Goal: Task Accomplishment & Management: Manage account settings

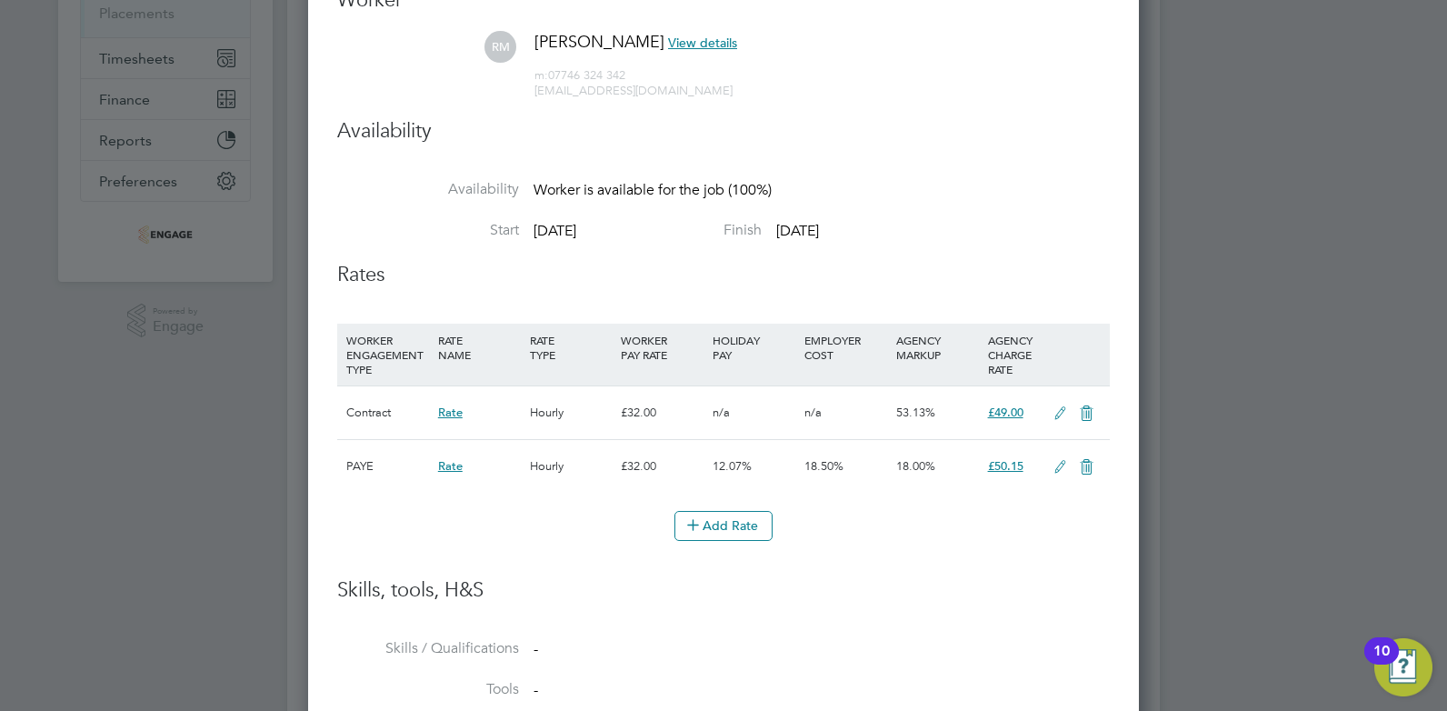
click at [1091, 412] on icon at bounding box center [1086, 413] width 23 height 15
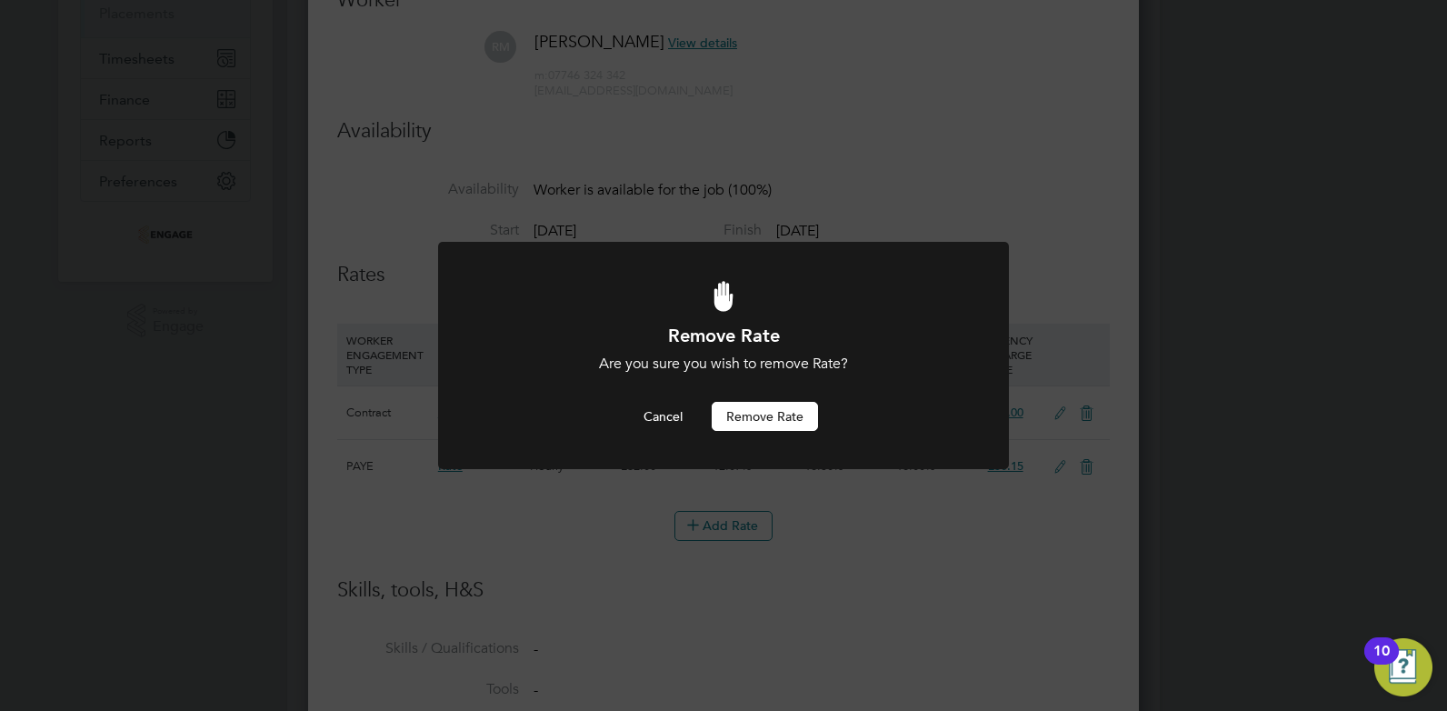
click at [746, 417] on button "Remove rate" at bounding box center [765, 416] width 106 height 29
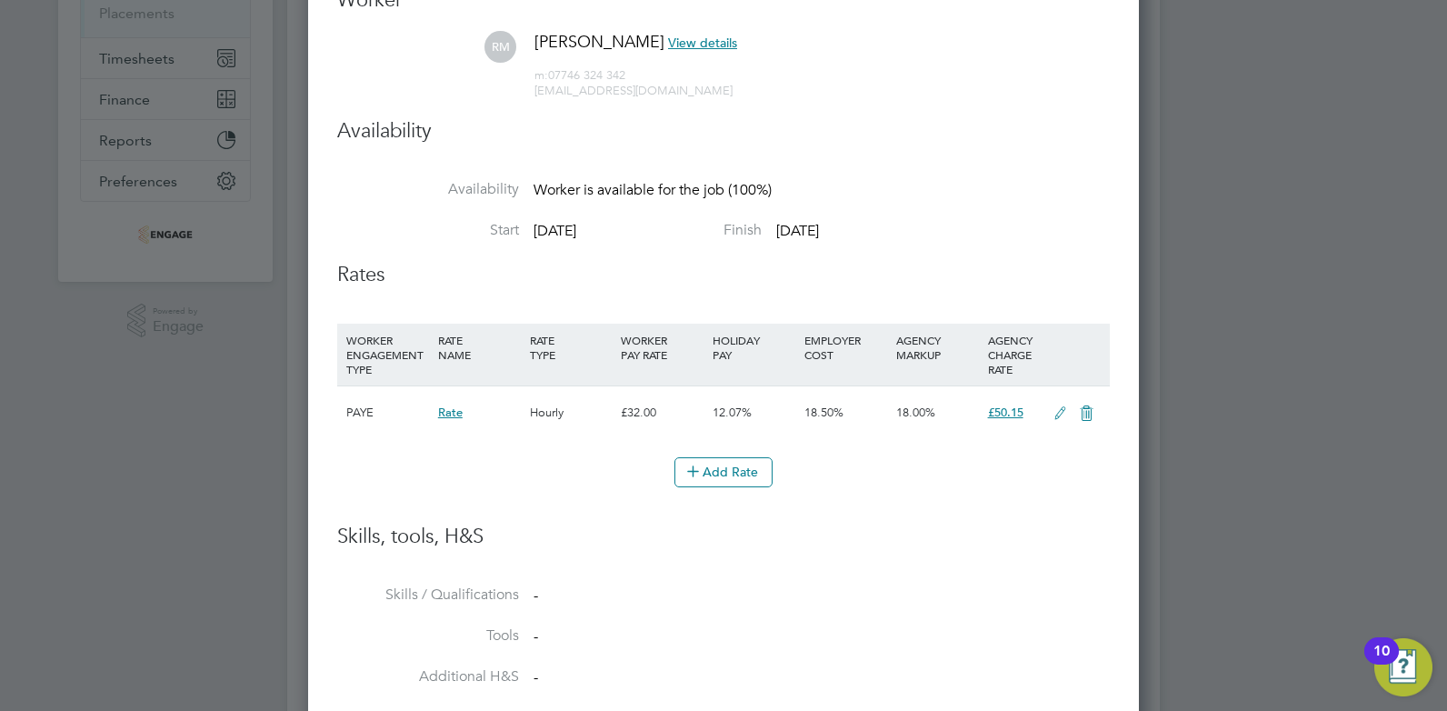
click at [992, 555] on li "Skills, tools, H&S" at bounding box center [723, 555] width 773 height 63
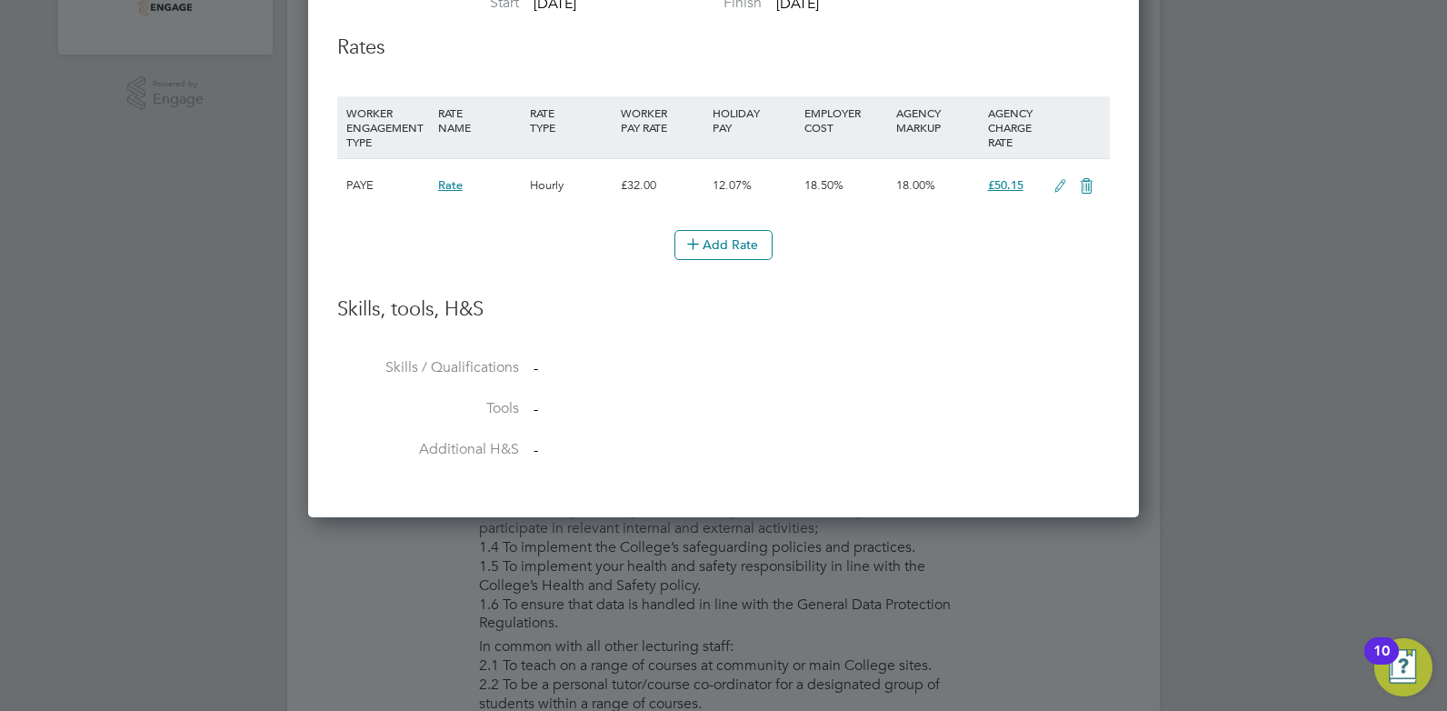
click at [1061, 182] on icon at bounding box center [1060, 186] width 23 height 15
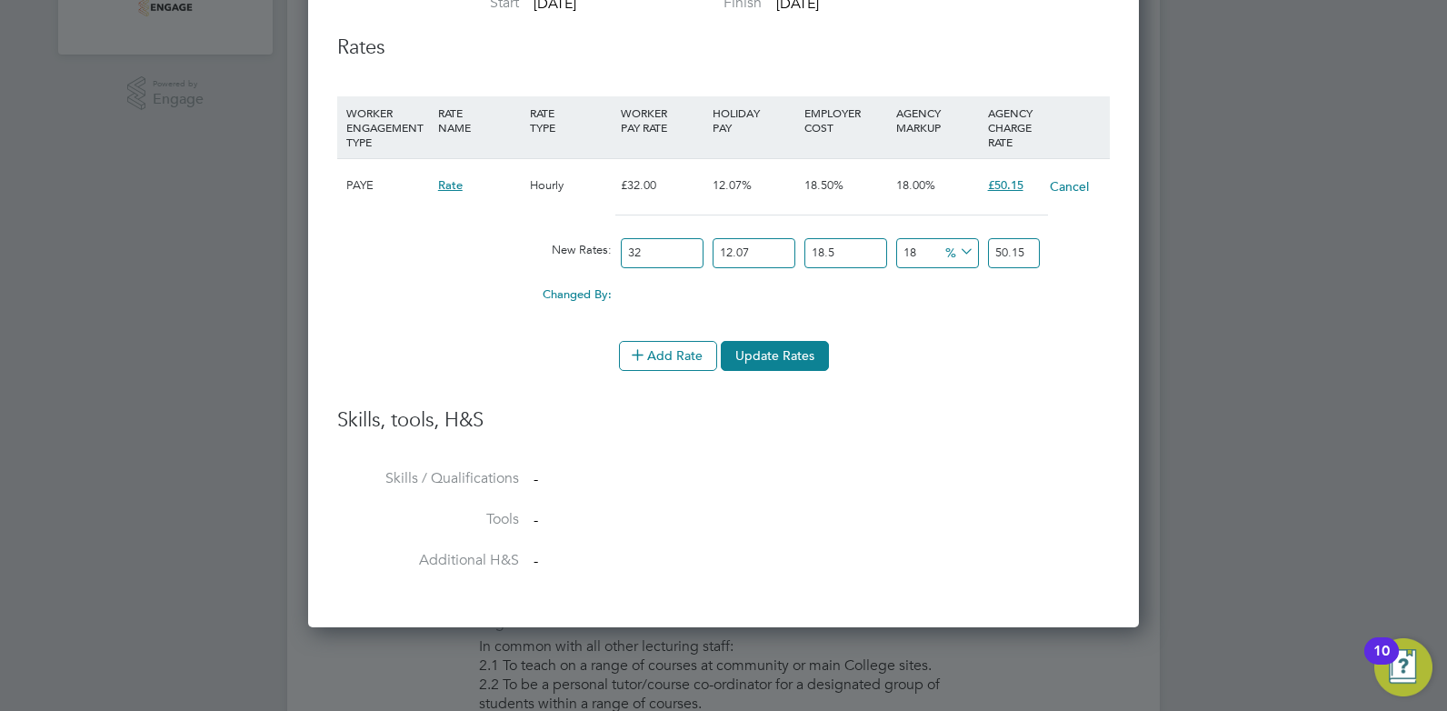
click at [956, 251] on icon at bounding box center [956, 251] width 0 height 25
click at [886, 314] on div "Changed By: 0.00 0.00 0 0.00" at bounding box center [723, 299] width 773 height 45
click at [913, 250] on input "18" at bounding box center [937, 253] width 83 height 30
click at [905, 251] on input "18" at bounding box center [937, 253] width 83 height 30
drag, startPoint x: 920, startPoint y: 250, endPoint x: 904, endPoint y: 250, distance: 15.5
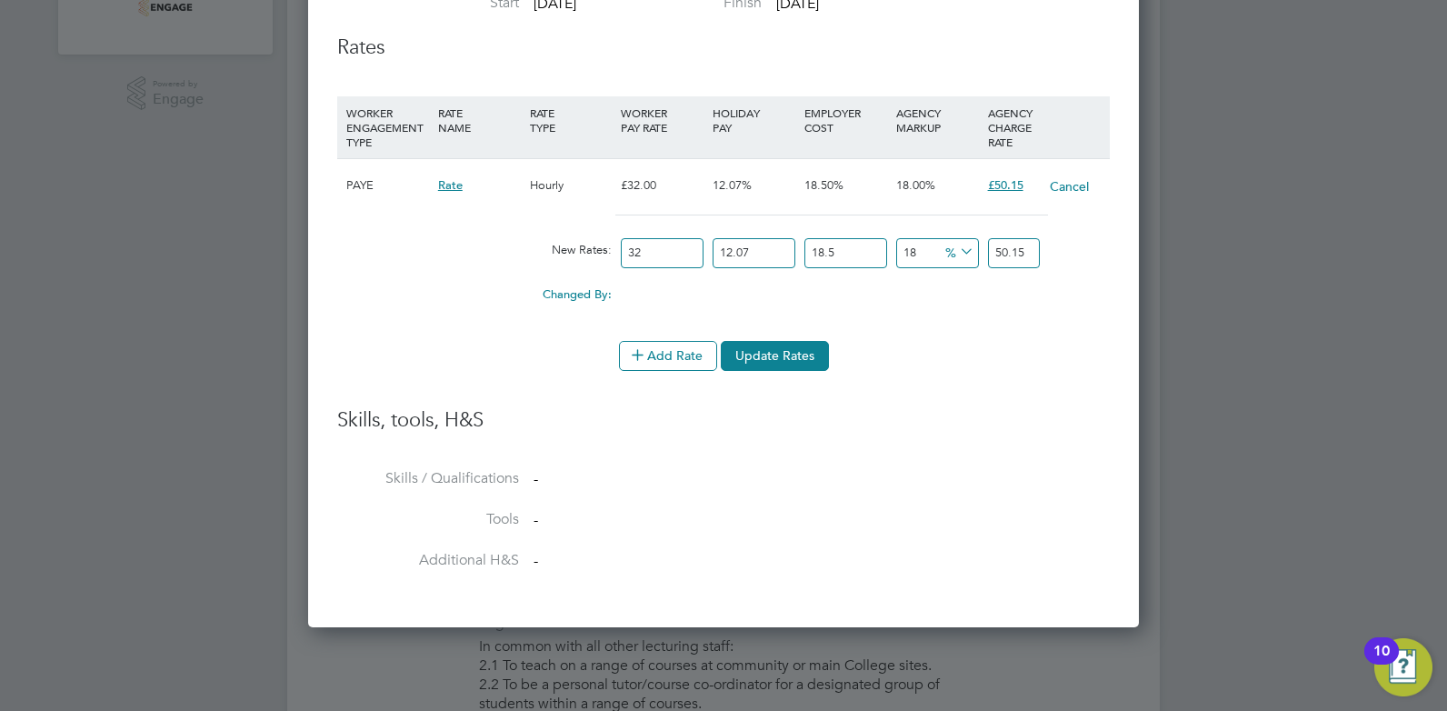
click at [904, 250] on input "18" at bounding box center [937, 253] width 83 height 30
type input "2"
type input "43.34688288"
type input "23"
type input "52.27124112"
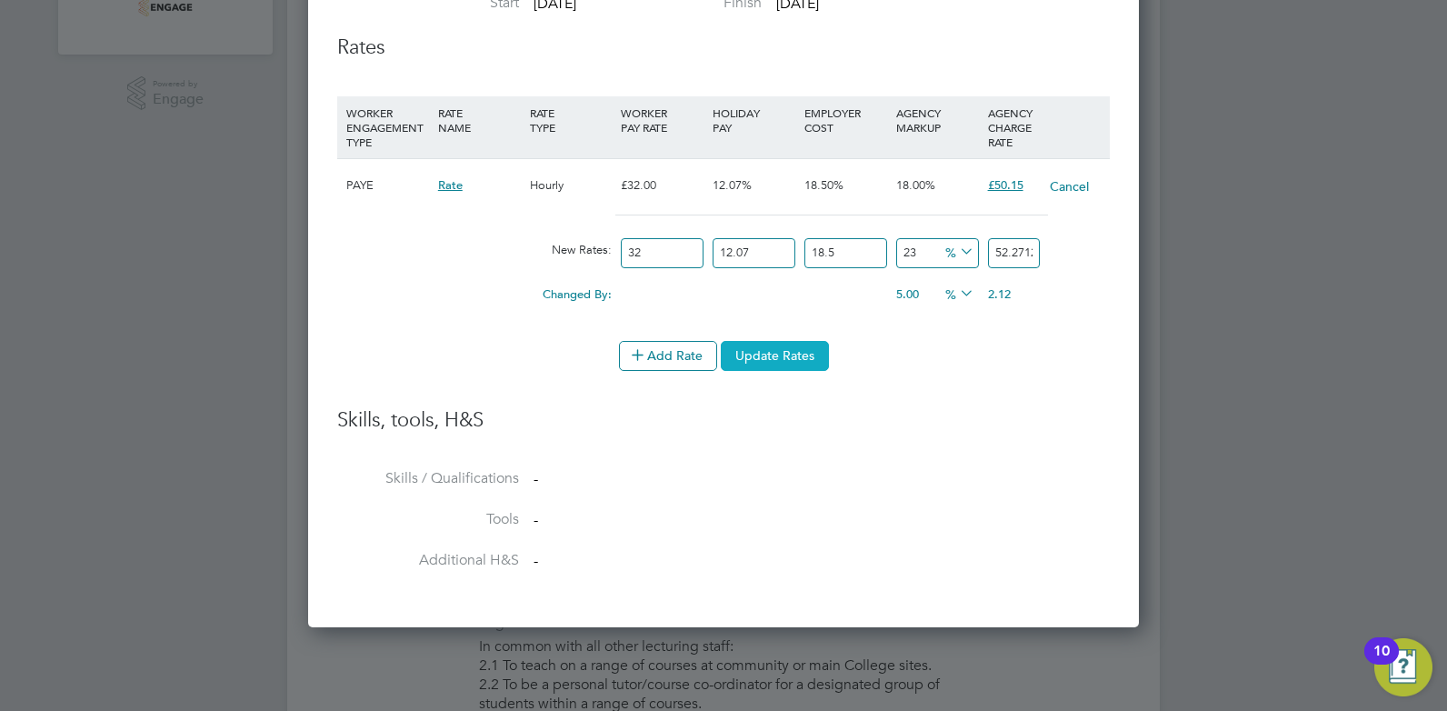
type input "23"
click at [803, 348] on button "Update Rates" at bounding box center [775, 355] width 108 height 29
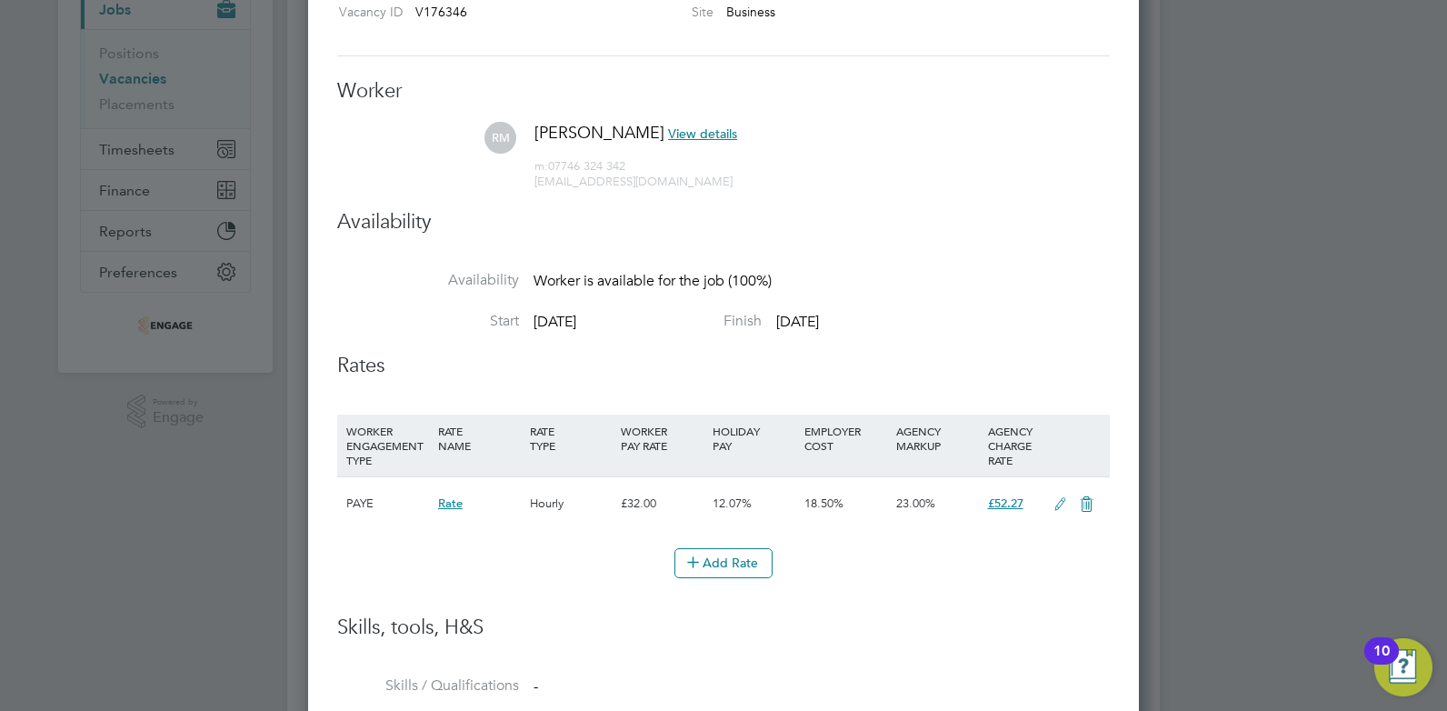
scroll to position [114, 0]
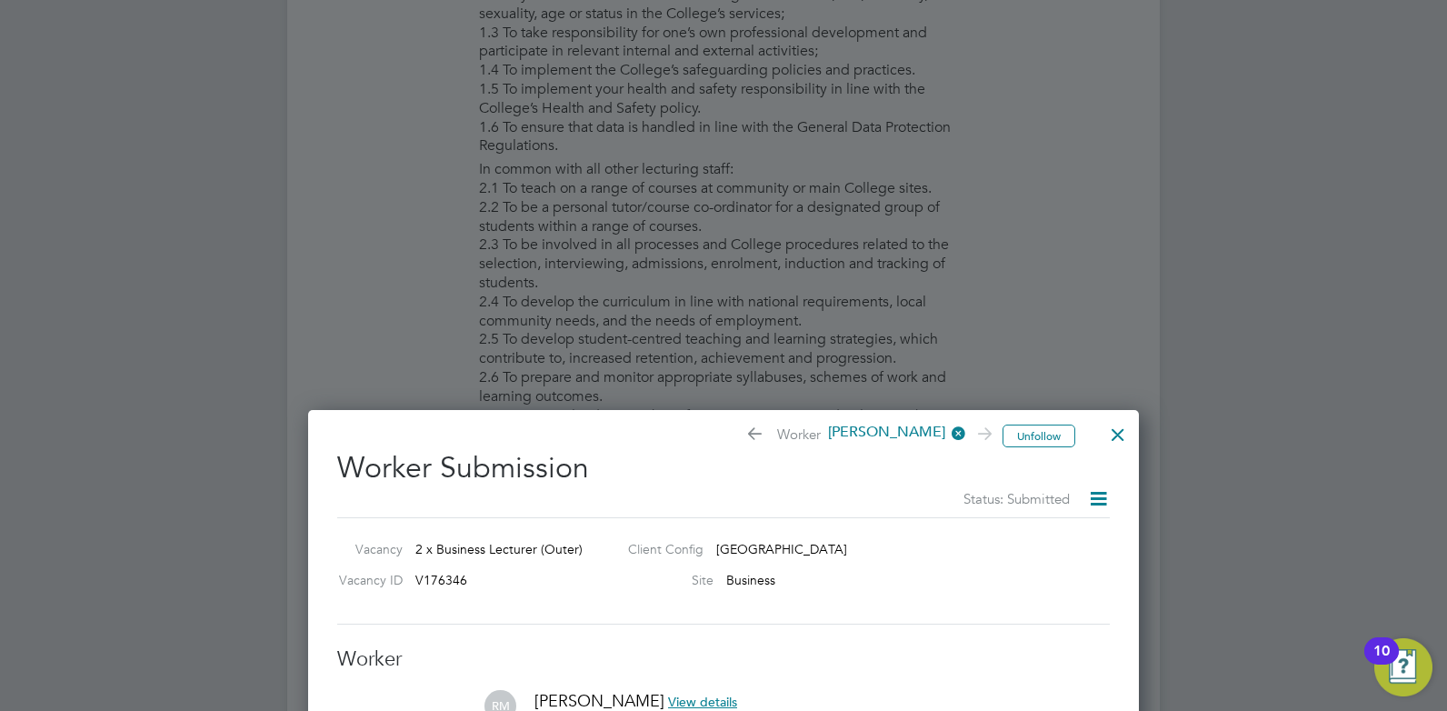
click at [1124, 432] on div at bounding box center [1118, 430] width 33 height 33
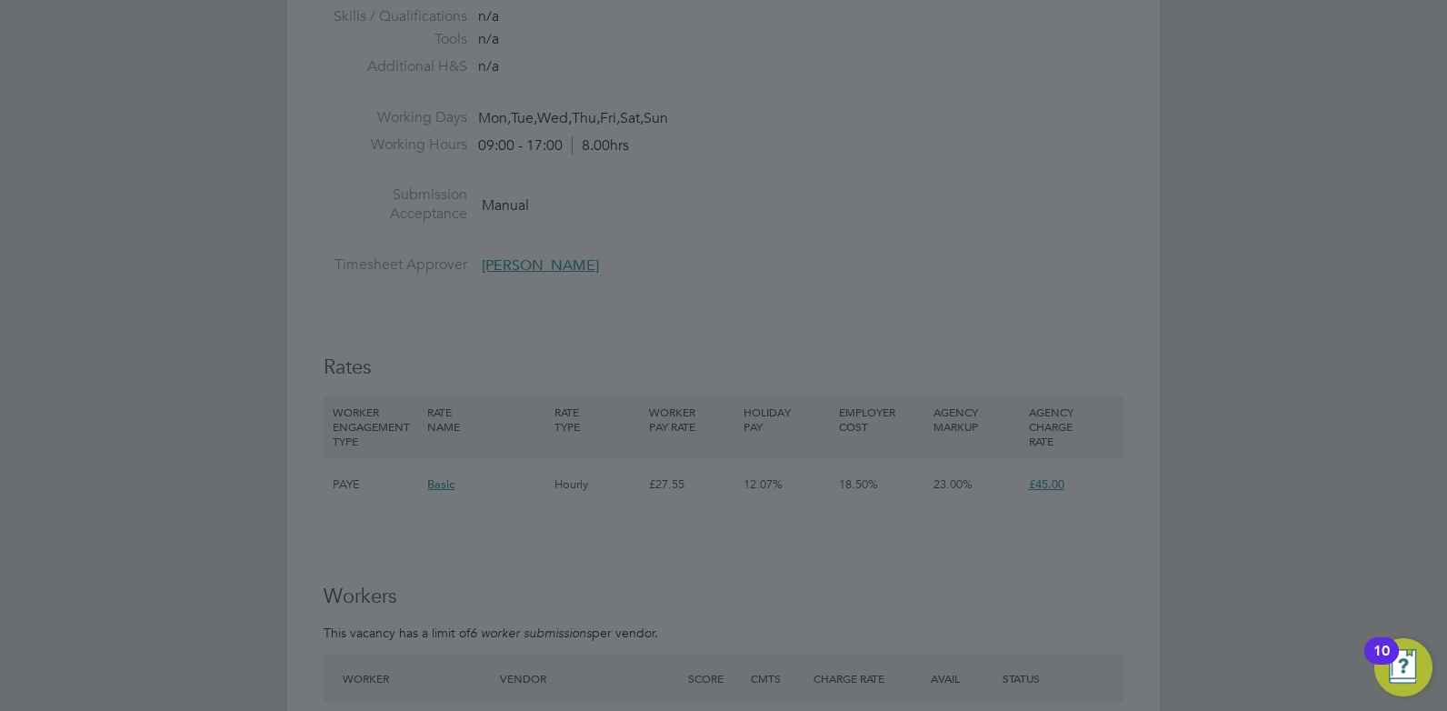
click at [647, 583] on div at bounding box center [723, 355] width 1447 height 711
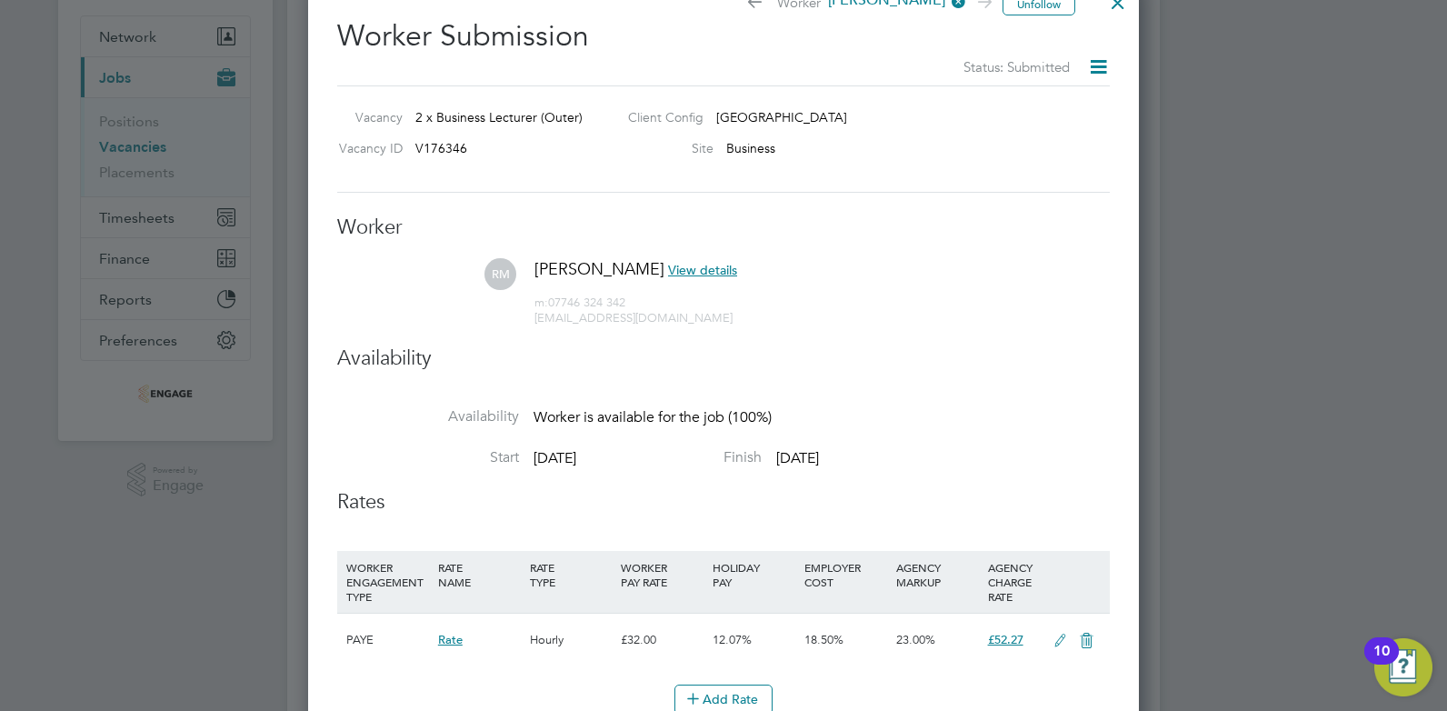
click at [680, 272] on span "View details" at bounding box center [702, 270] width 69 height 16
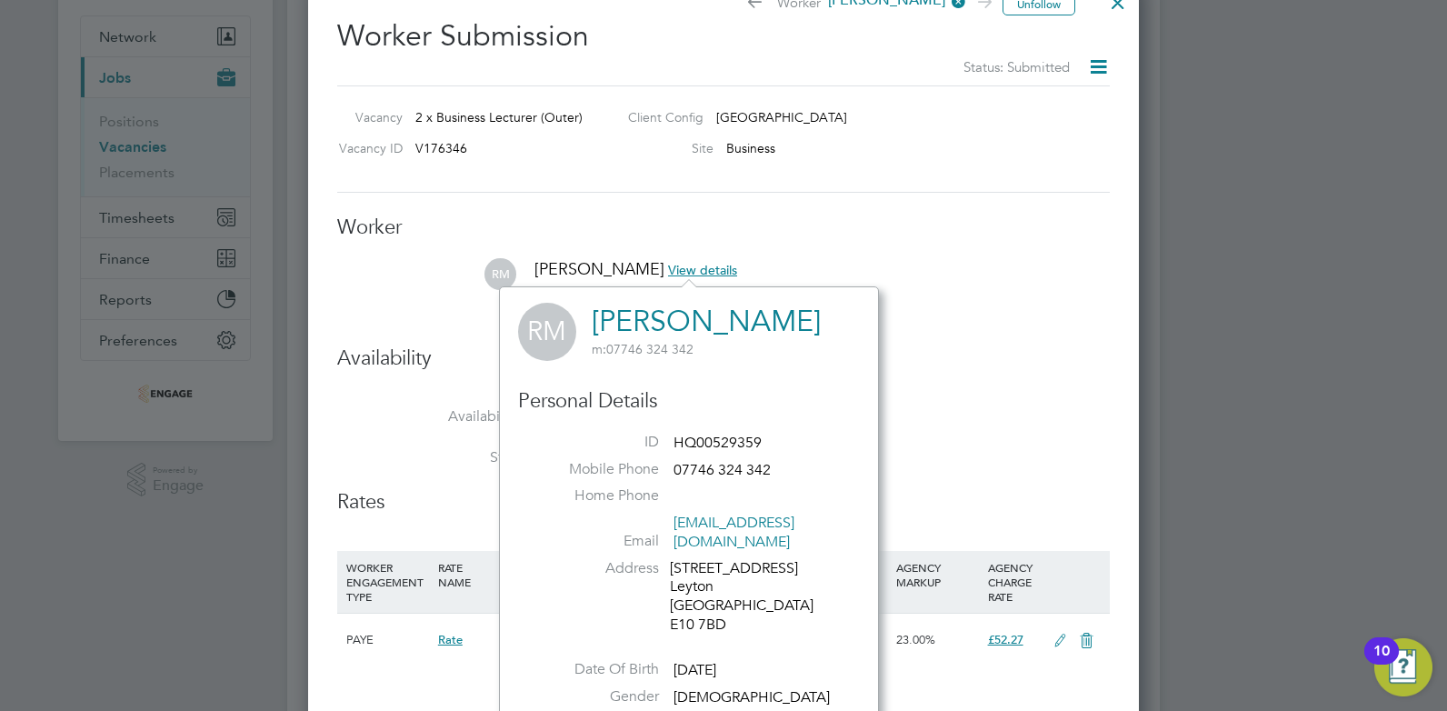
click at [906, 359] on h3 "Availability" at bounding box center [723, 358] width 773 height 26
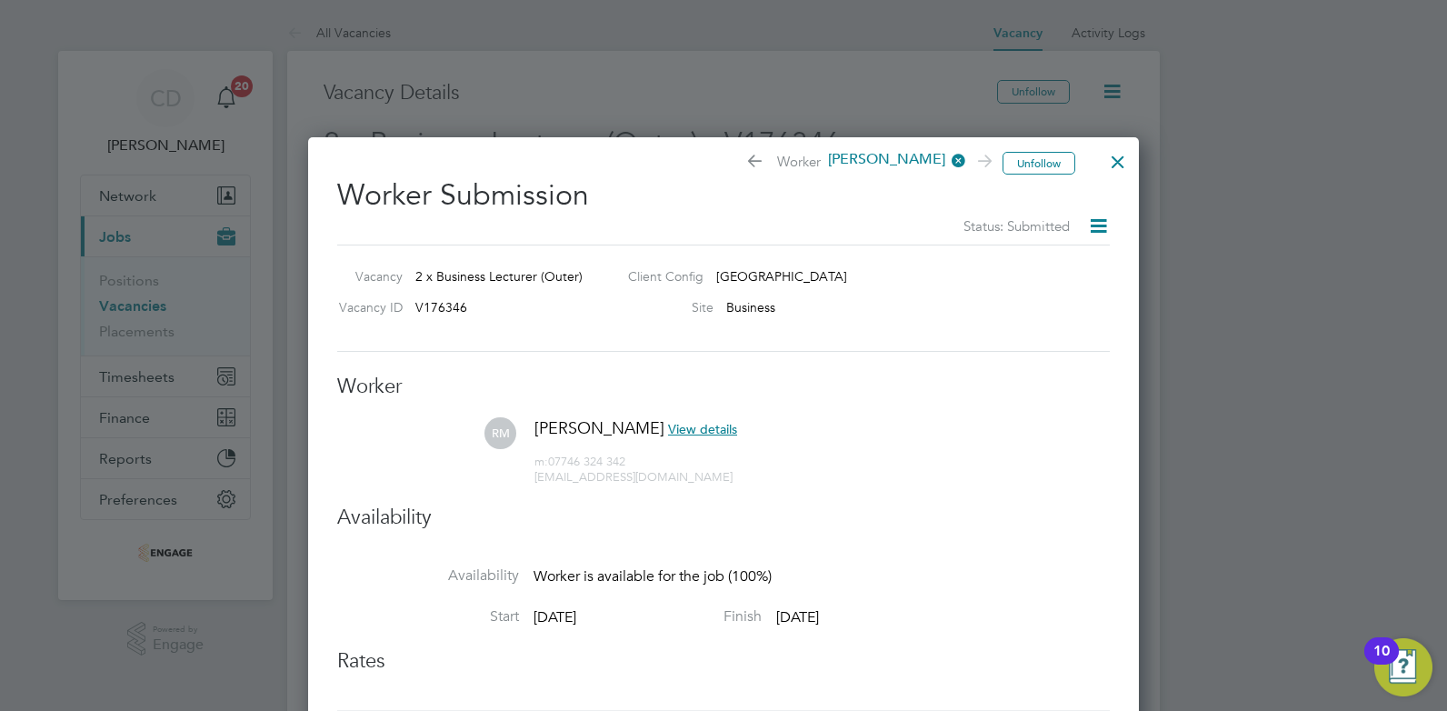
click at [147, 305] on div at bounding box center [723, 355] width 1447 height 711
click at [1127, 161] on div at bounding box center [1118, 157] width 33 height 33
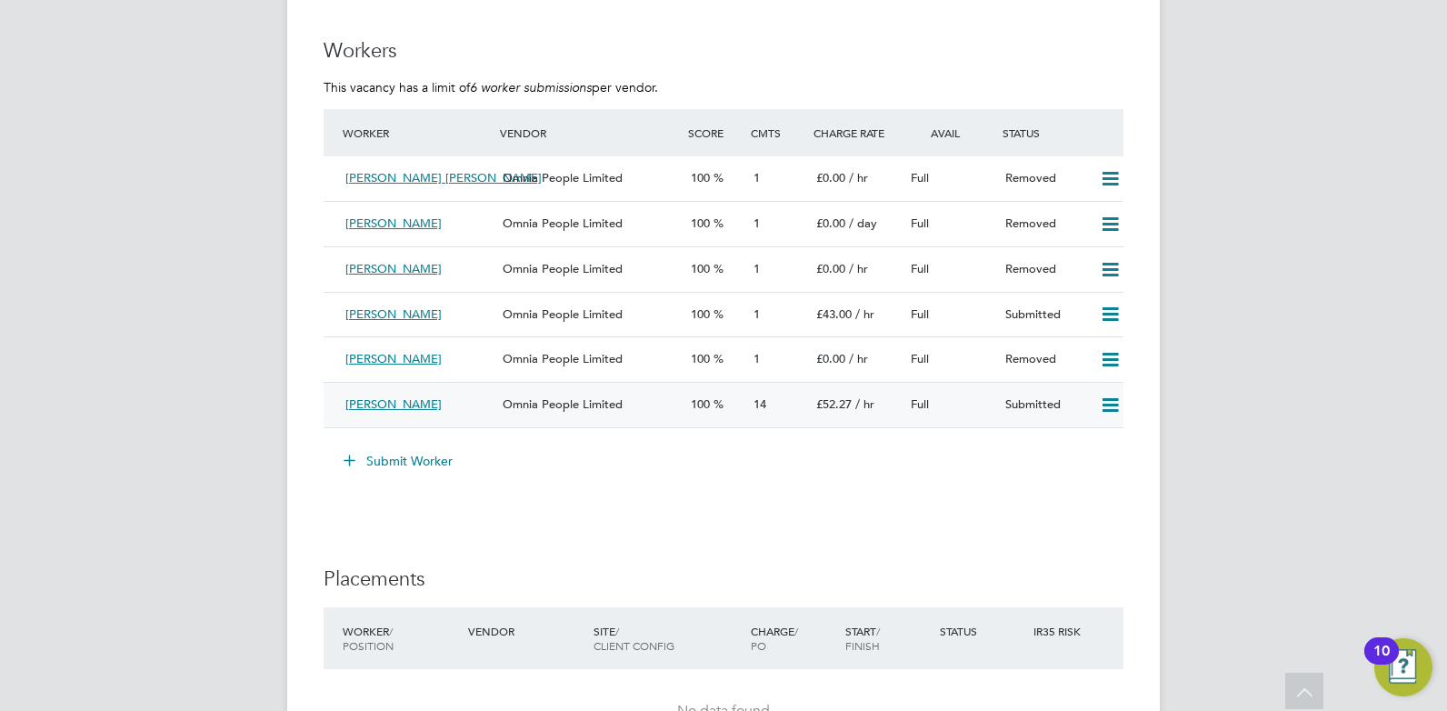
click at [450, 403] on div "[PERSON_NAME]" at bounding box center [416, 405] width 157 height 30
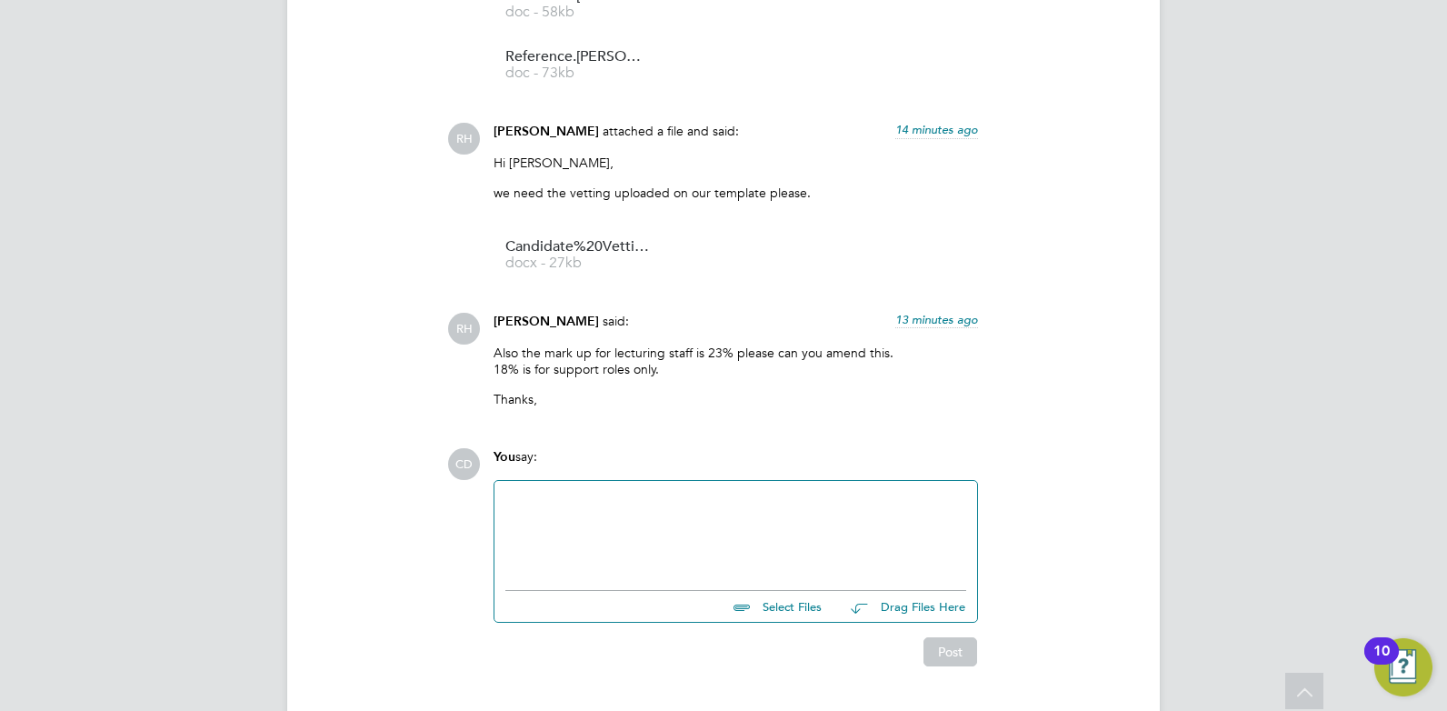
click at [679, 492] on div at bounding box center [735, 531] width 461 height 78
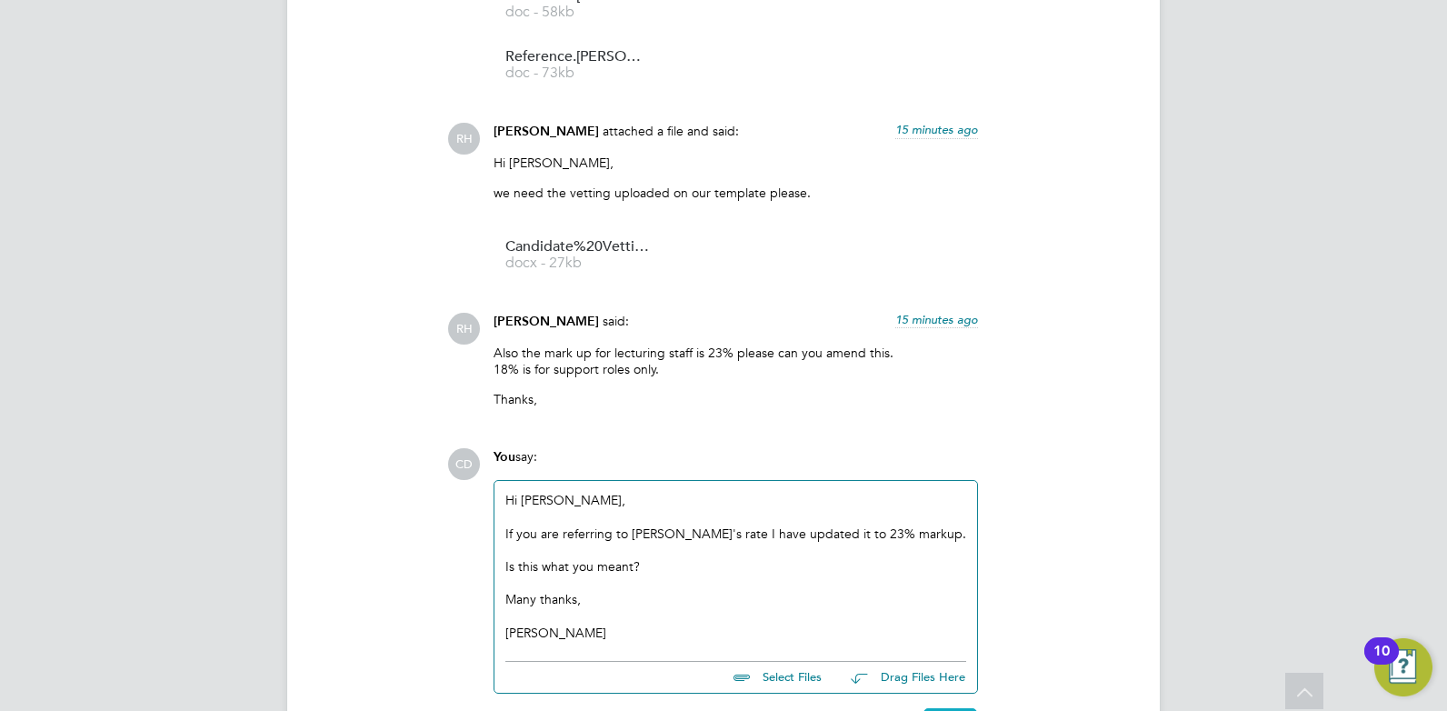
click at [949, 708] on button "Post" at bounding box center [950, 722] width 54 height 29
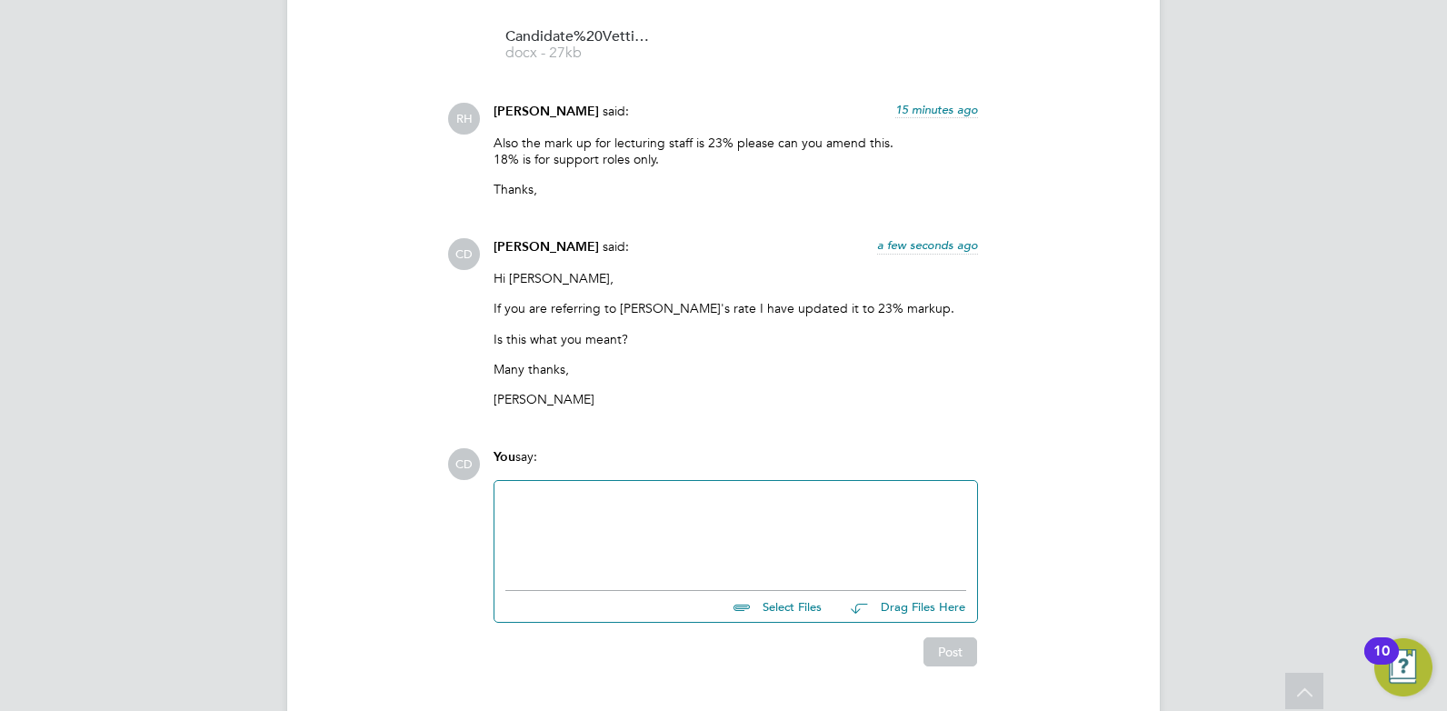
scroll to position [4193, 0]
